Goal: Check status: Check status

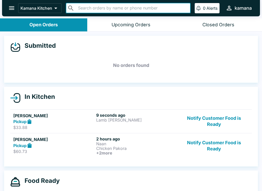
click at [13, 3] on button "open drawer" at bounding box center [11, 8] width 13 height 13
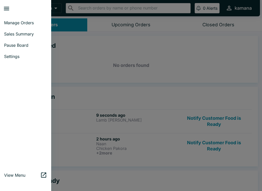
click at [14, 24] on span "Manage Orders" at bounding box center [25, 22] width 43 height 5
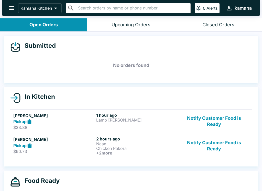
click at [102, 137] on h6 "2 hours ago" at bounding box center [136, 138] width 81 height 5
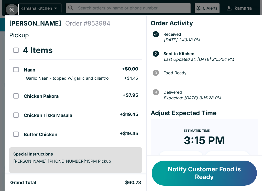
click at [7, 9] on button "Close" at bounding box center [11, 9] width 13 height 11
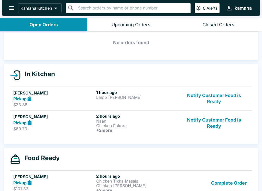
scroll to position [35, 0]
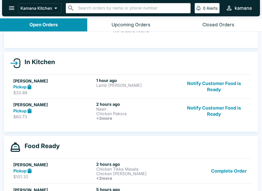
click at [115, 80] on h6 "1 hour ago" at bounding box center [136, 80] width 81 height 5
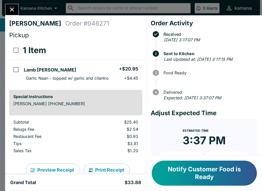
click at [13, 8] on icon "Close" at bounding box center [11, 9] width 7 height 7
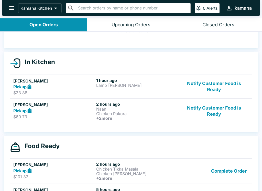
click at [43, 104] on h5 "[PERSON_NAME]" at bounding box center [53, 105] width 81 height 6
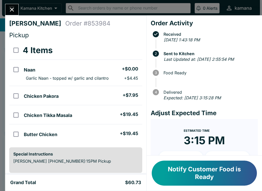
click at [14, 7] on icon "Close" at bounding box center [11, 9] width 7 height 7
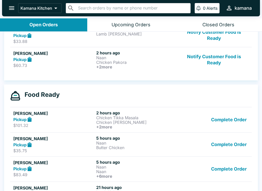
scroll to position [86, 0]
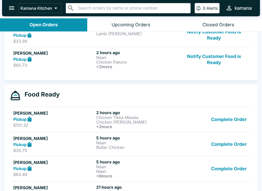
click at [90, 119] on div "Pickup" at bounding box center [53, 119] width 81 height 6
